Goal: Task Accomplishment & Management: Manage account settings

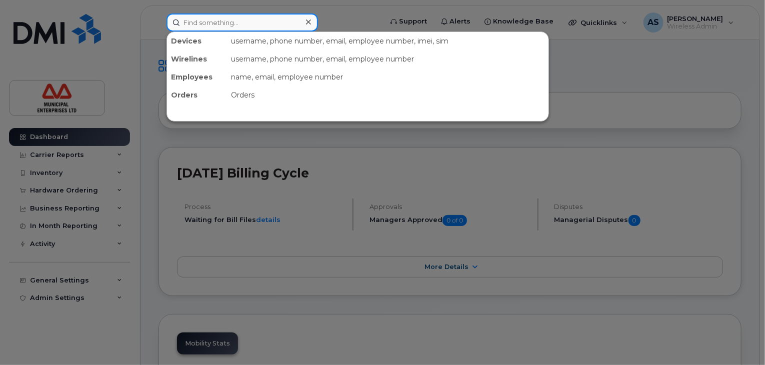
click at [217, 23] on input at bounding box center [241, 22] width 151 height 18
paste input "4183500251"
type input "4183500251"
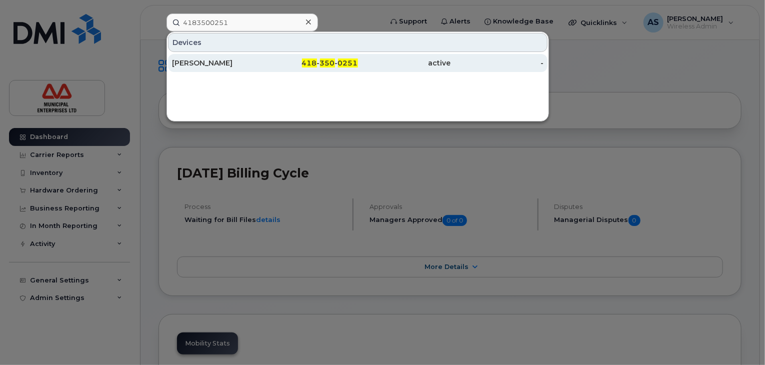
click at [336, 65] on div "418 - 350 - 0251" at bounding box center [311, 63] width 93 height 10
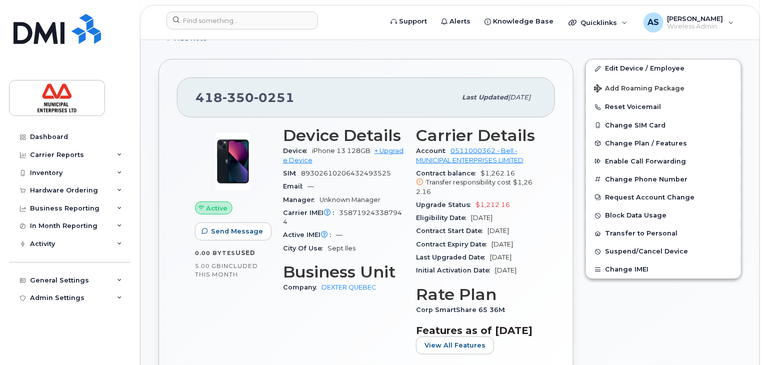
scroll to position [200, 0]
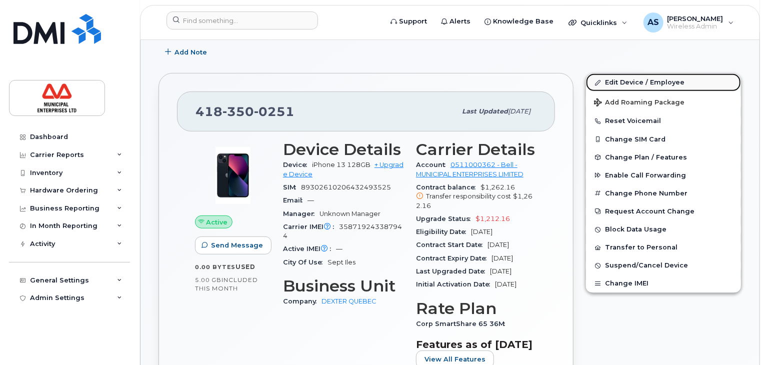
click at [631, 79] on link "Edit Device / Employee" at bounding box center [663, 82] width 155 height 18
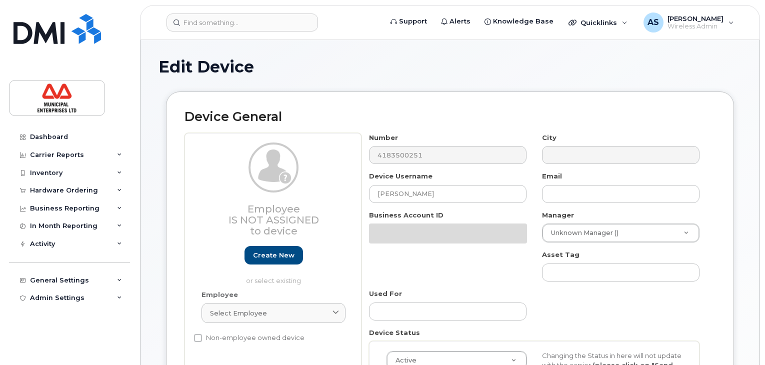
select select "3844589"
